Goal: Book appointment/travel/reservation

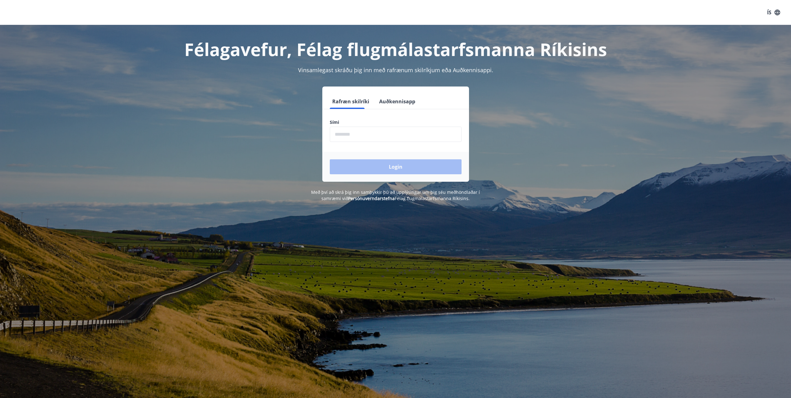
click at [393, 140] on input "phone" at bounding box center [396, 134] width 132 height 15
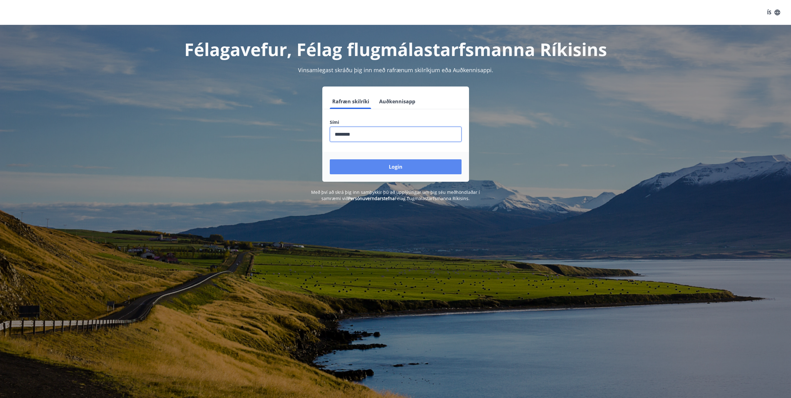
type input "********"
click at [438, 167] on button "Login" at bounding box center [396, 166] width 132 height 15
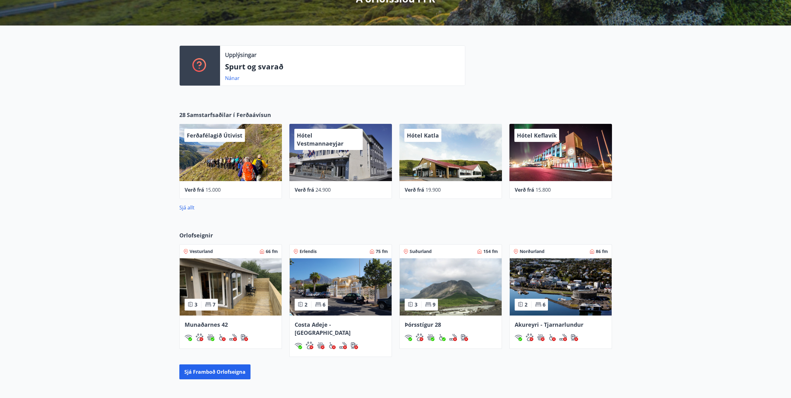
scroll to position [190, 0]
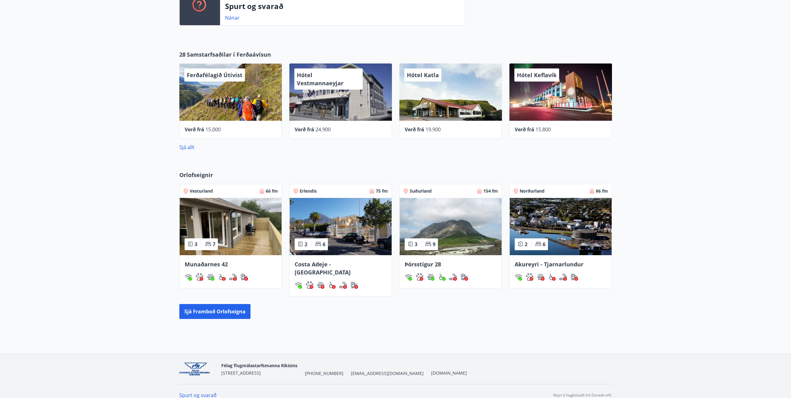
click at [557, 207] on img at bounding box center [561, 226] width 102 height 57
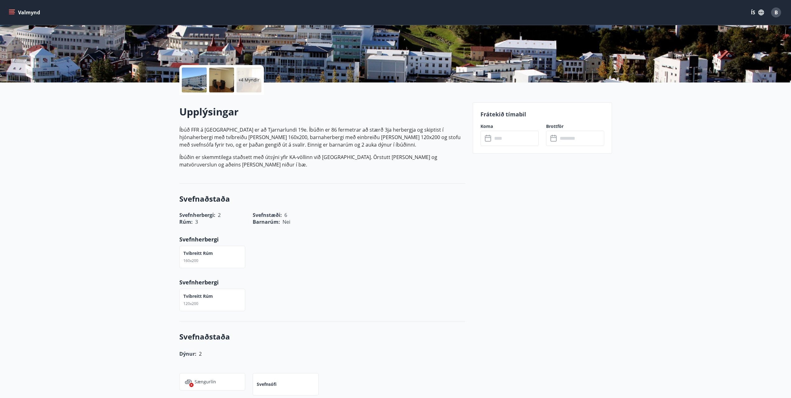
scroll to position [93, 0]
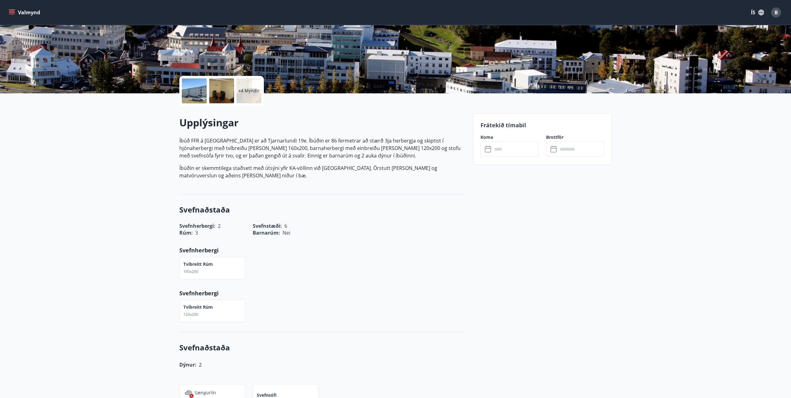
click at [487, 151] on icon at bounding box center [488, 149] width 7 height 7
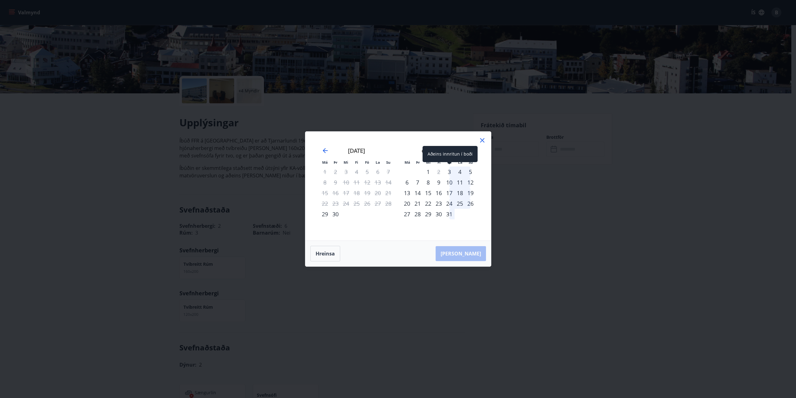
click at [448, 172] on div "3" at bounding box center [449, 171] width 11 height 11
click at [450, 171] on div "3" at bounding box center [449, 171] width 11 height 11
click at [450, 170] on div "3" at bounding box center [449, 171] width 11 height 11
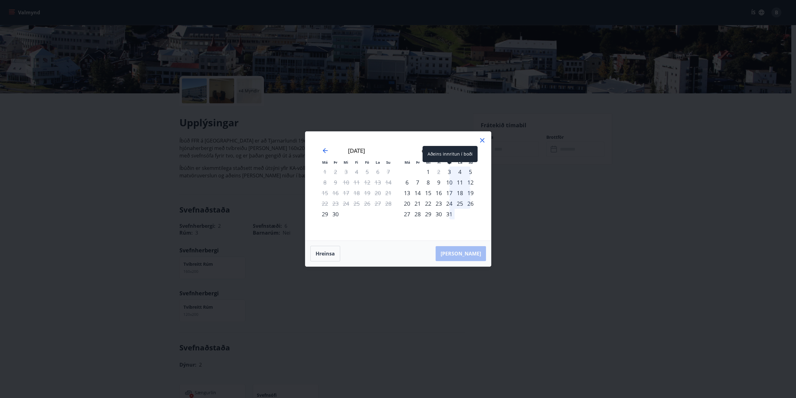
click at [450, 170] on div "3" at bounding box center [449, 171] width 11 height 11
click at [472, 151] on icon "Move forward to switch to the next month." at bounding box center [470, 150] width 5 height 5
click at [379, 171] on div "1" at bounding box center [378, 171] width 11 height 11
drag, startPoint x: 388, startPoint y: 170, endPoint x: 434, endPoint y: 197, distance: 53.1
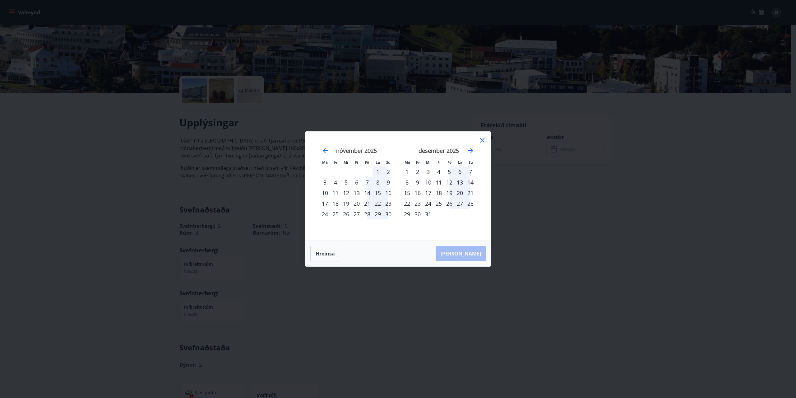
click at [388, 170] on div "2" at bounding box center [388, 171] width 11 height 11
click at [482, 141] on icon at bounding box center [482, 140] width 4 height 4
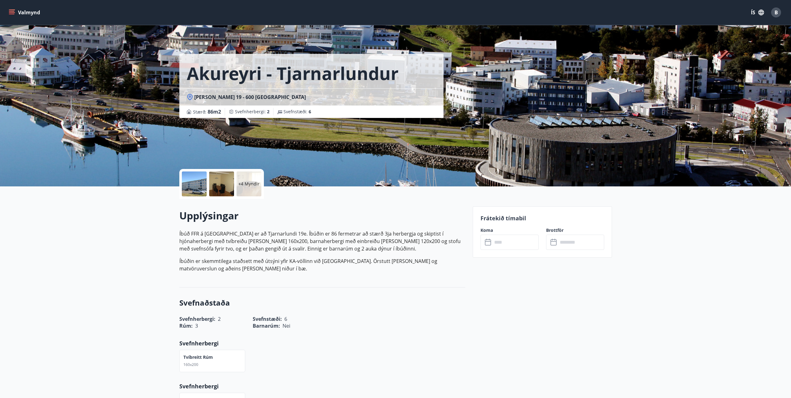
scroll to position [0, 0]
click at [200, 188] on div at bounding box center [194, 184] width 25 height 25
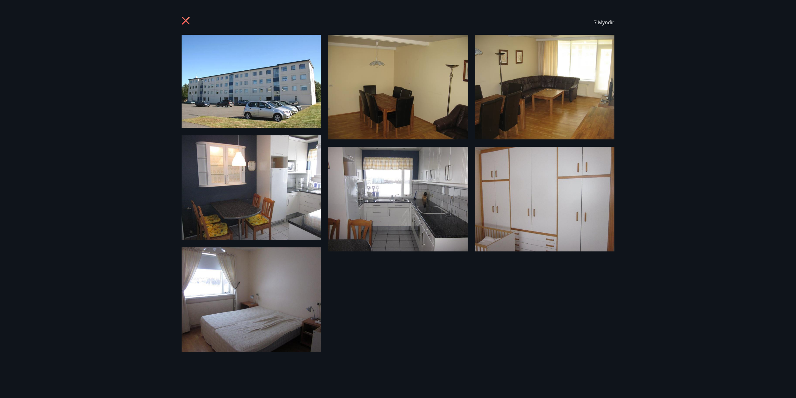
click at [183, 18] on icon at bounding box center [186, 21] width 8 height 8
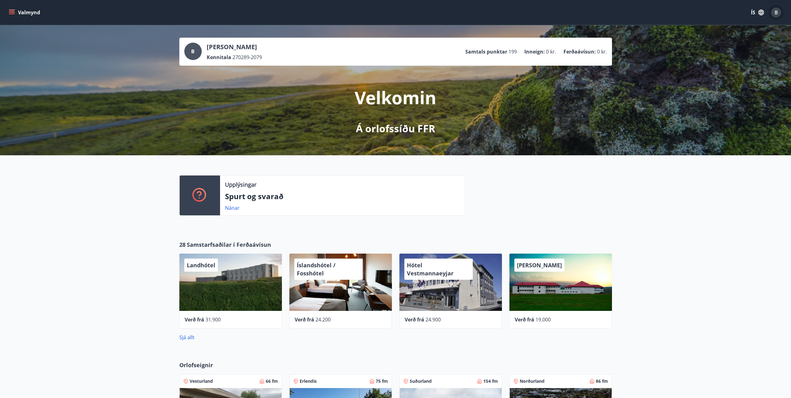
click at [776, 12] on span "B" at bounding box center [776, 12] width 3 height 7
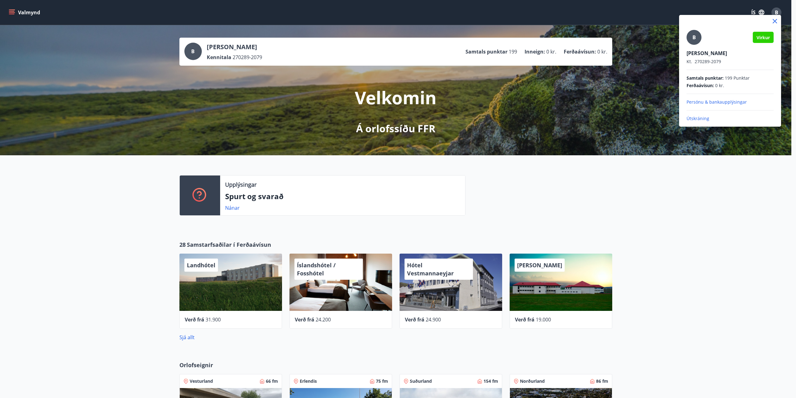
click at [701, 118] on p "Útskráning" at bounding box center [730, 118] width 87 height 6
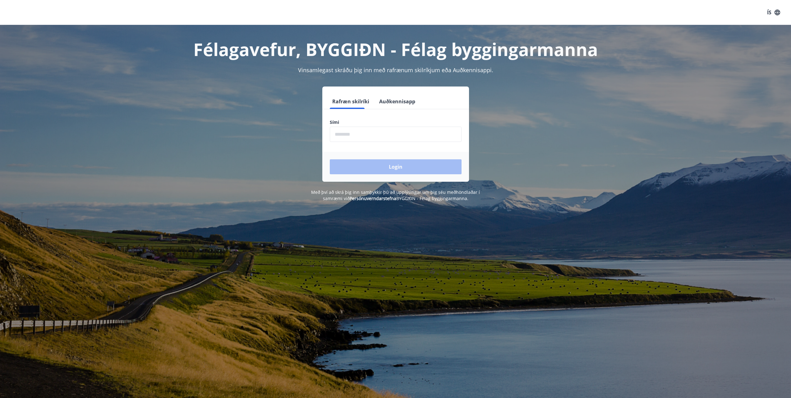
click at [392, 129] on input "phone" at bounding box center [396, 134] width 132 height 15
